Goal: Task Accomplishment & Management: Manage account settings

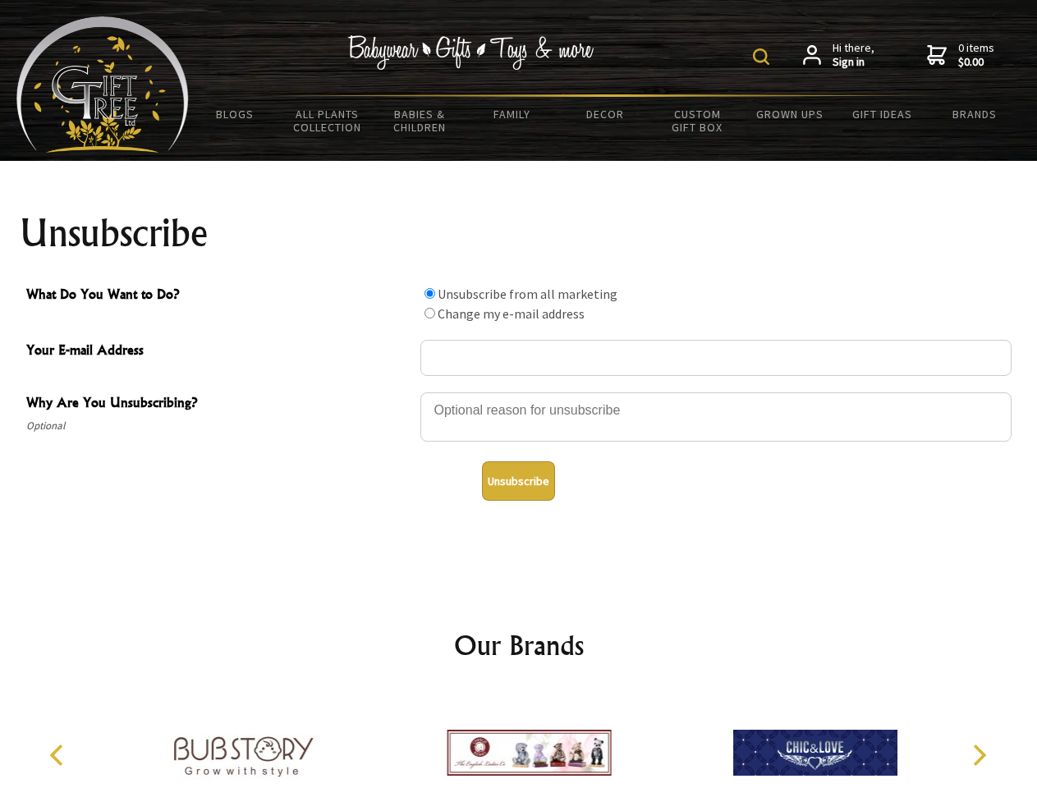
click at [764, 57] on img at bounding box center [761, 56] width 16 height 16
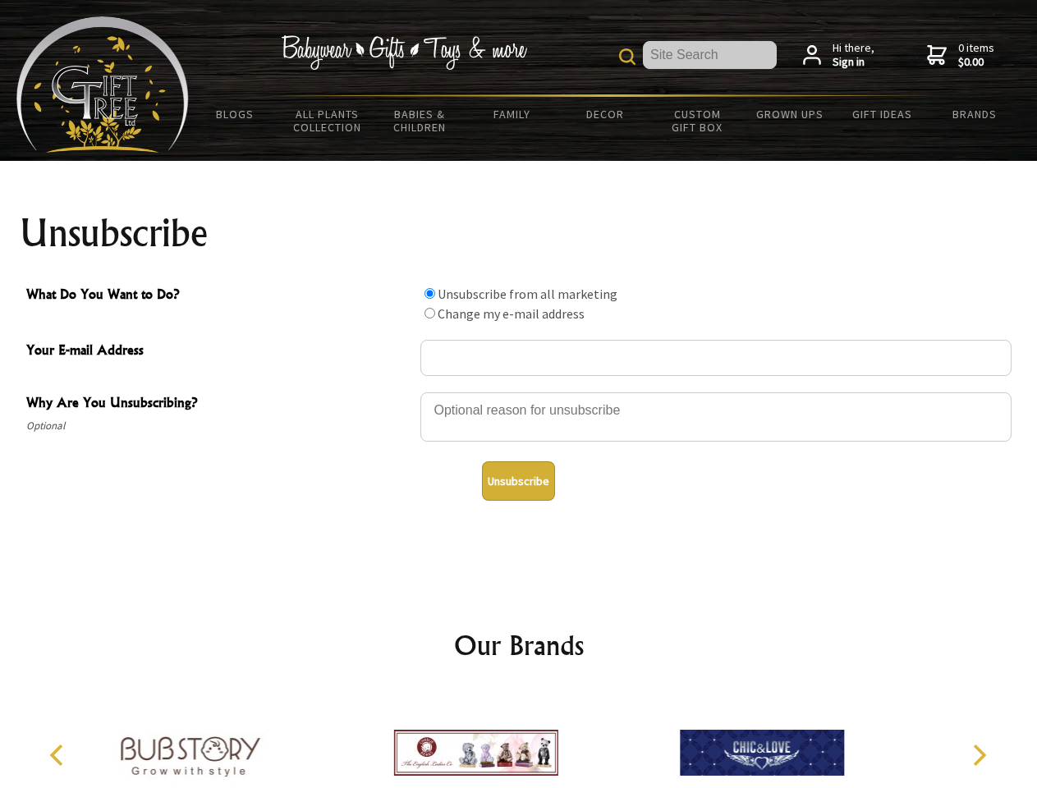
click at [519, 392] on div at bounding box center [715, 419] width 591 height 57
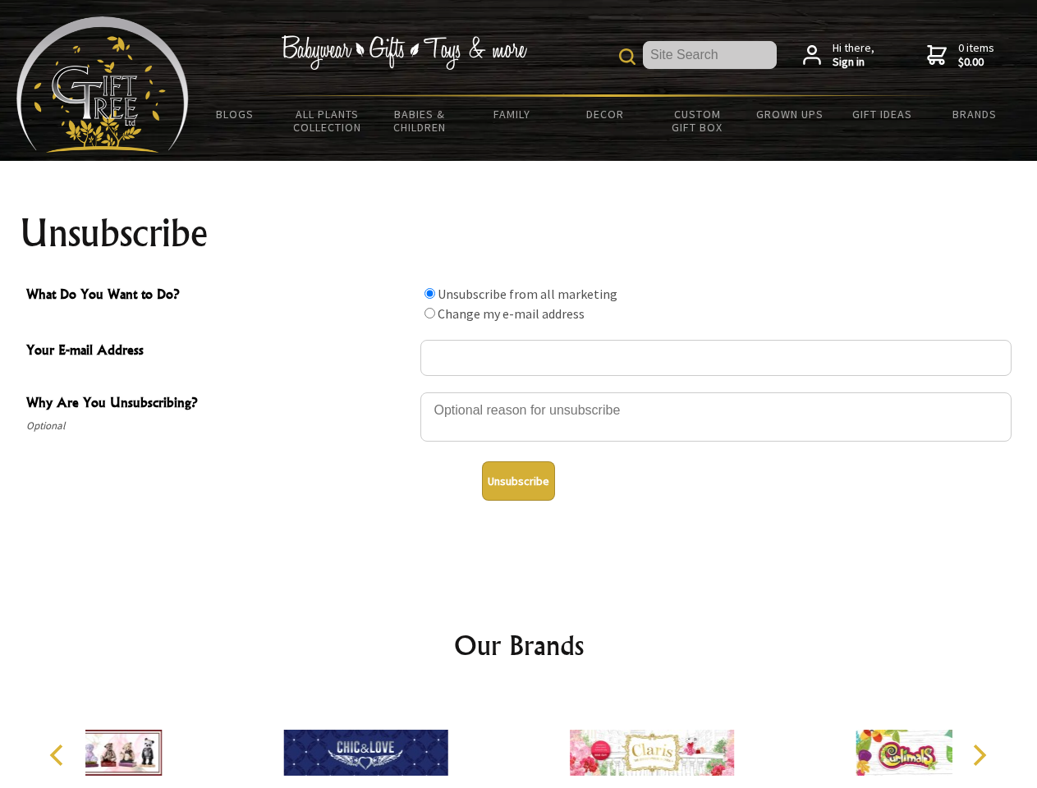
click at [430, 293] on input "What Do You Want to Do?" at bounding box center [430, 293] width 11 height 11
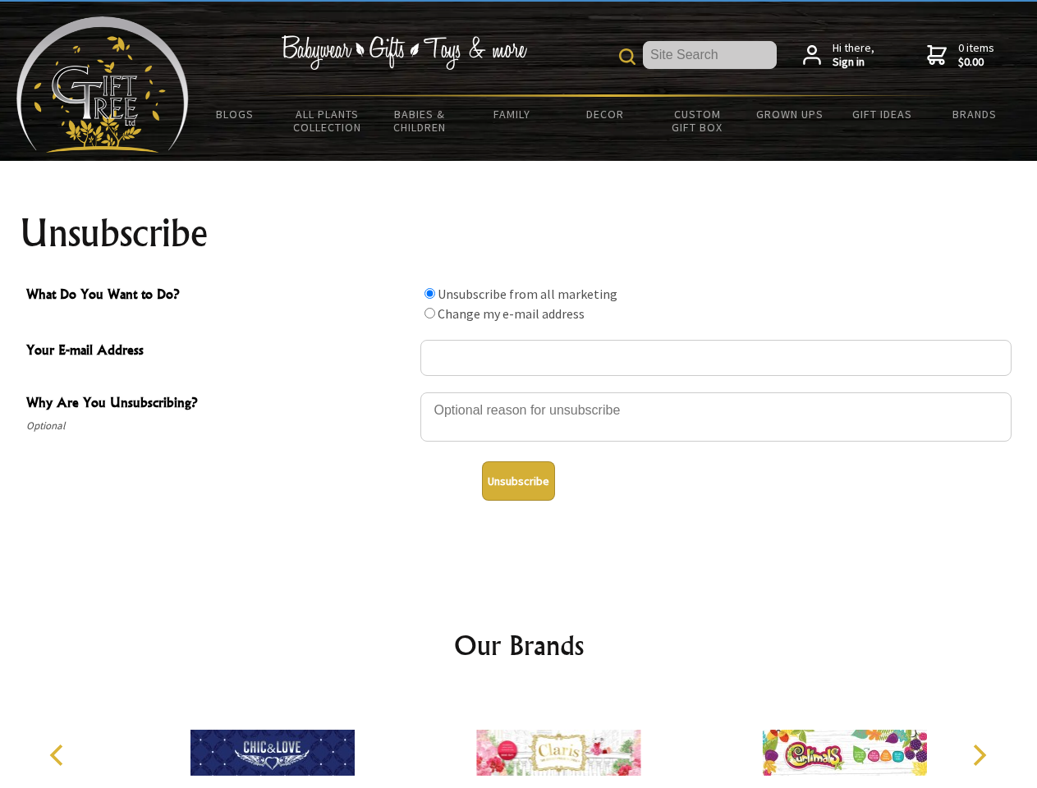
click at [430, 313] on input "What Do You Want to Do?" at bounding box center [430, 313] width 11 height 11
radio input "true"
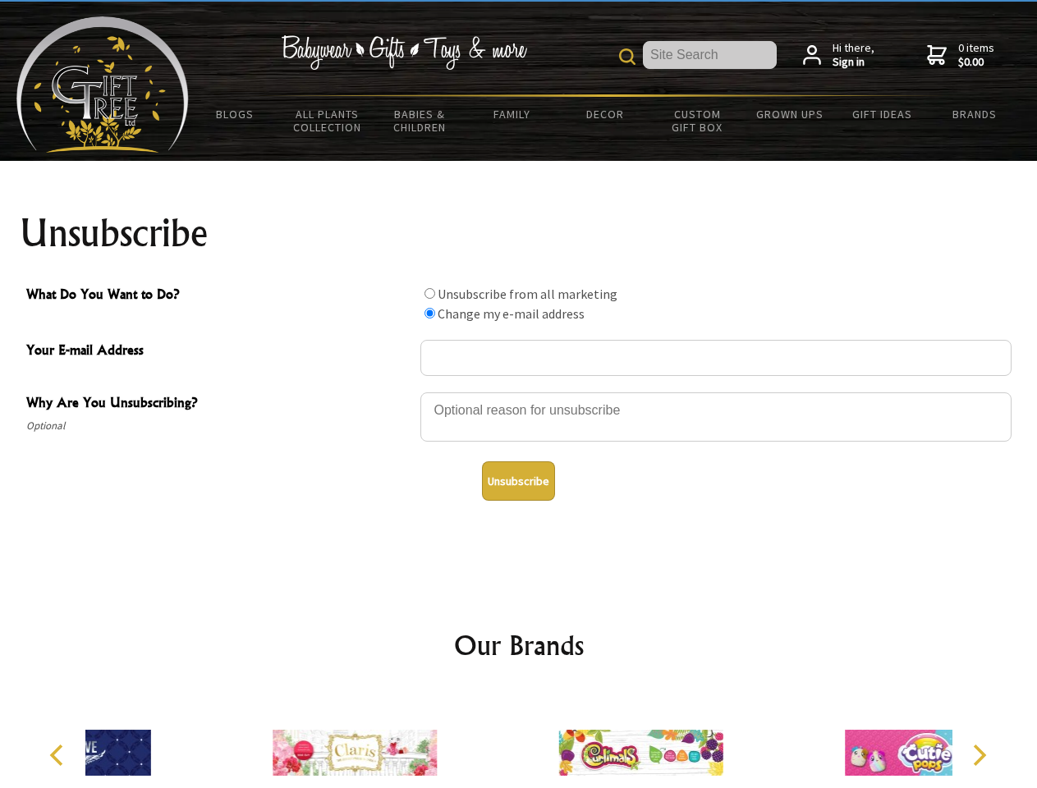
click at [518, 481] on button "Unsubscribe" at bounding box center [518, 481] width 73 height 39
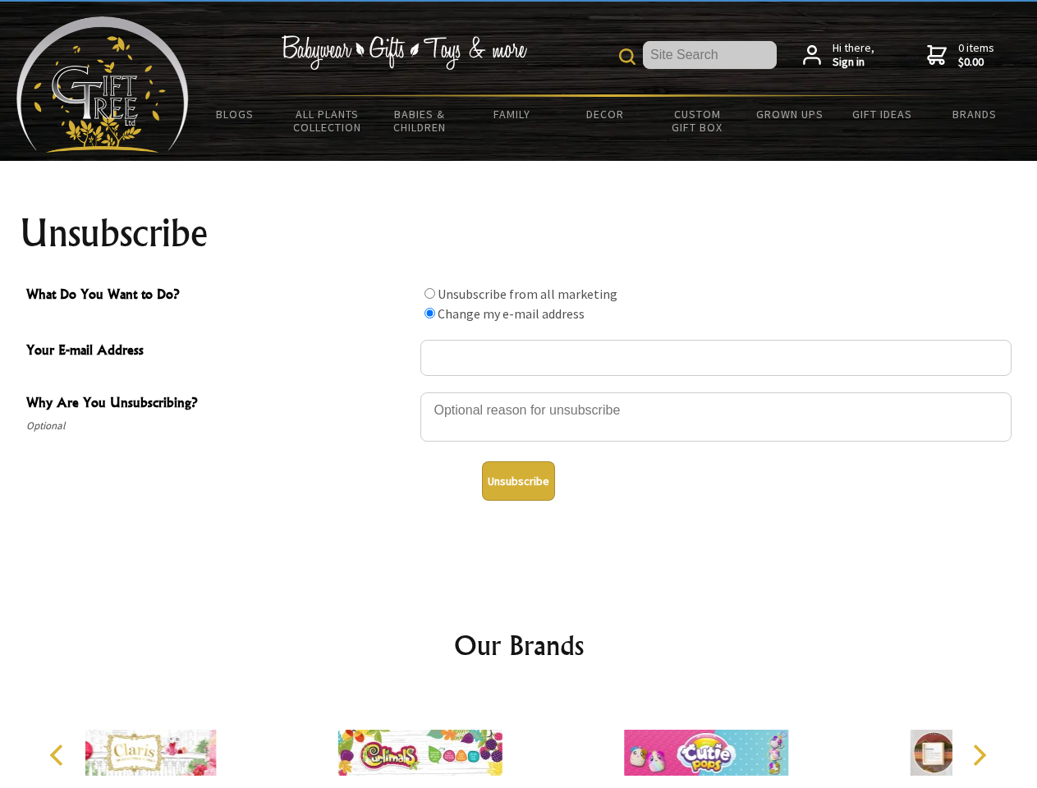
click at [59, 756] on icon "Previous" at bounding box center [58, 755] width 21 height 21
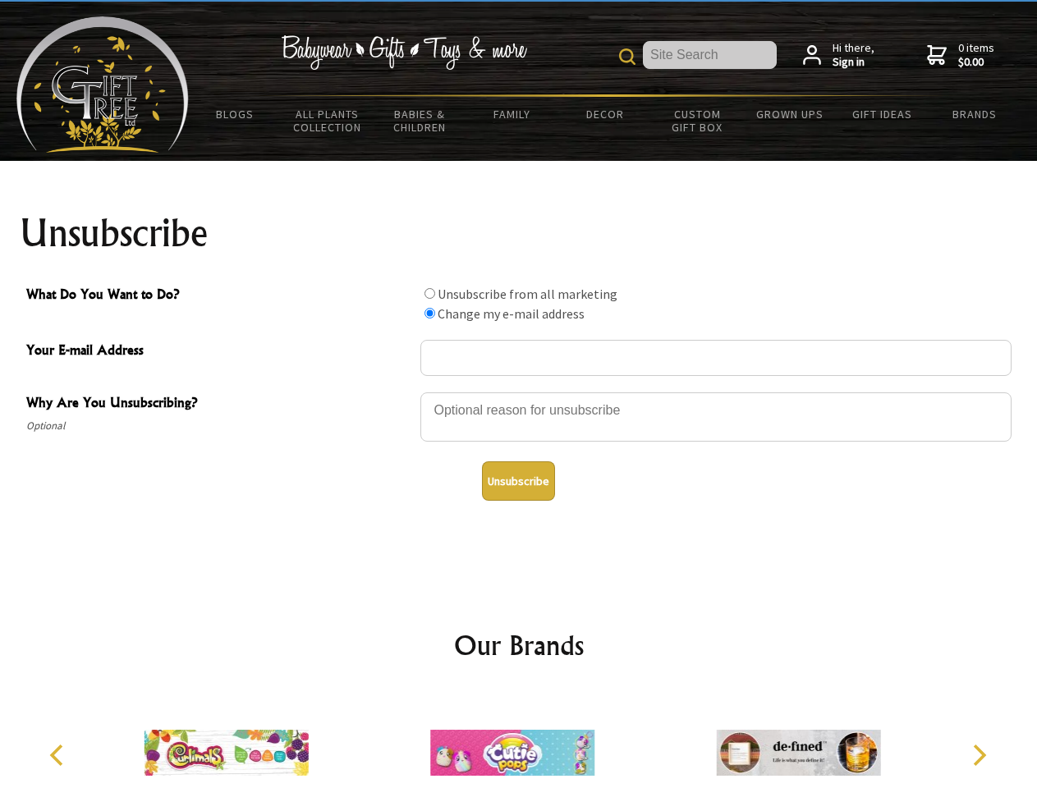
click at [979, 756] on icon "Next" at bounding box center [977, 755] width 21 height 21
